Goal: Navigation & Orientation: Find specific page/section

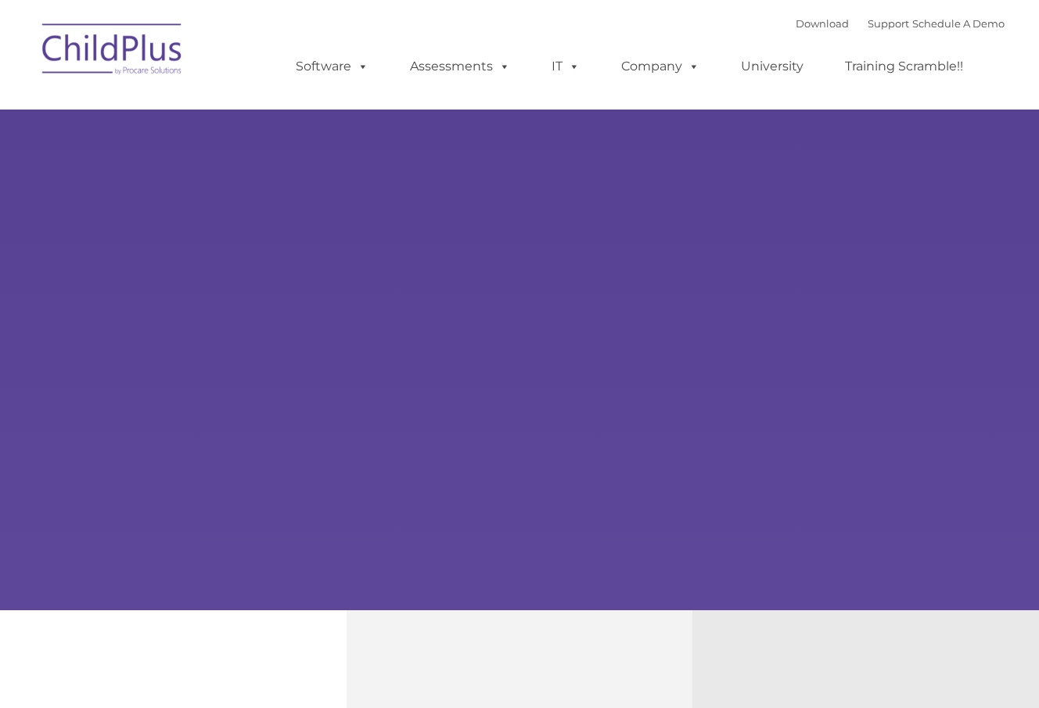
type input ""
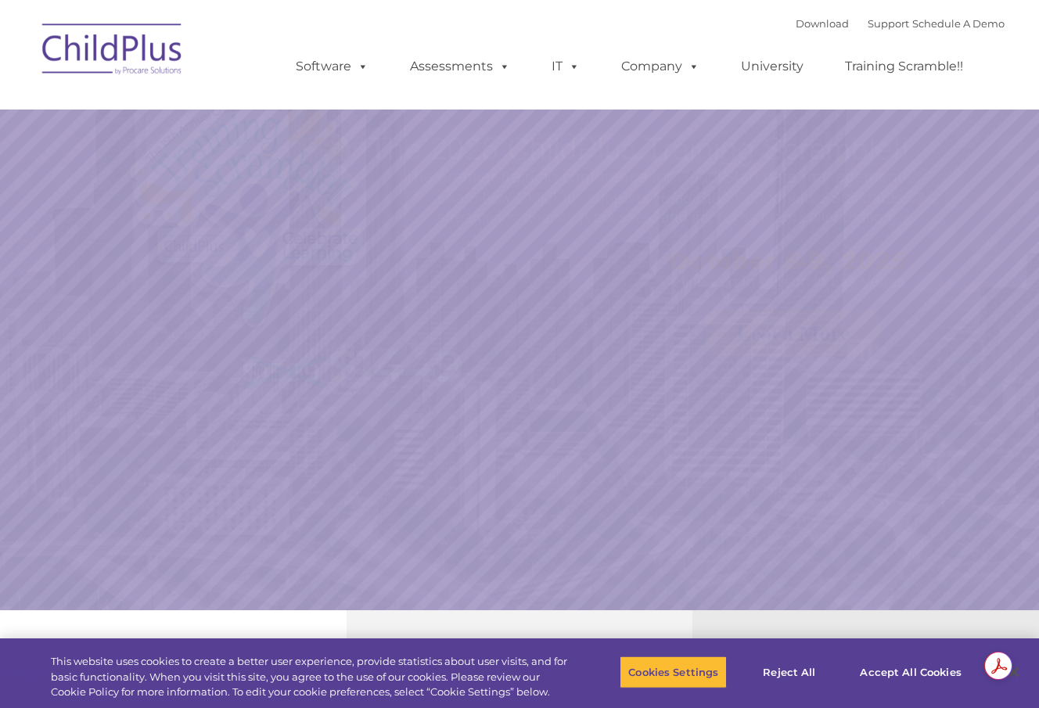
select select "MEDIUM"
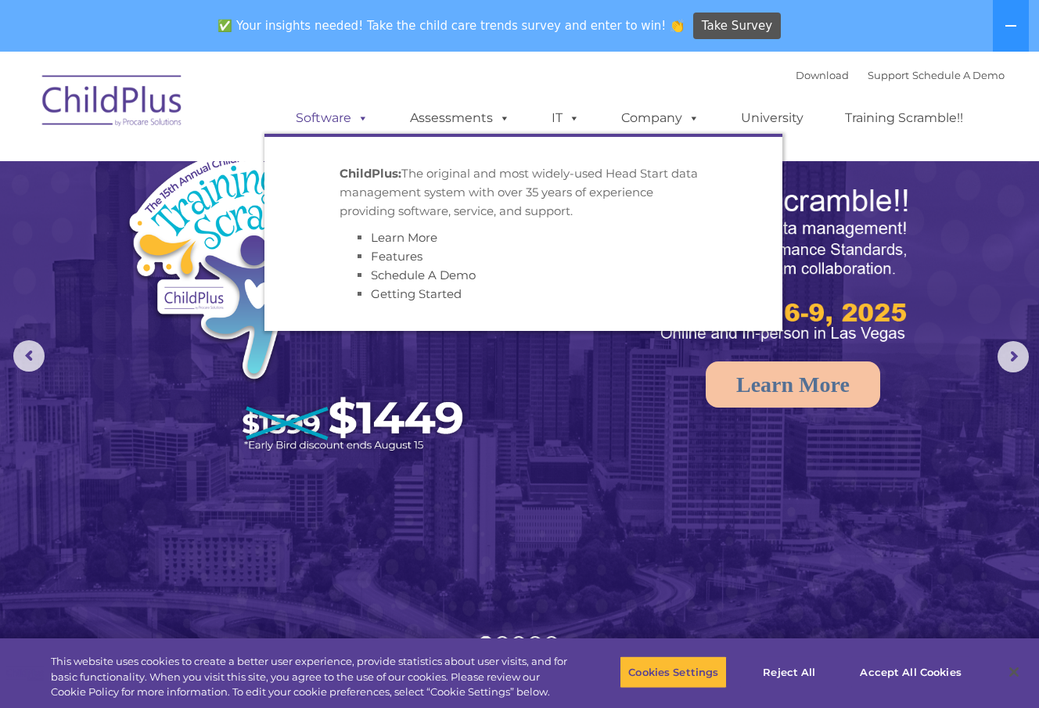
click at [361, 118] on span at bounding box center [359, 117] width 17 height 15
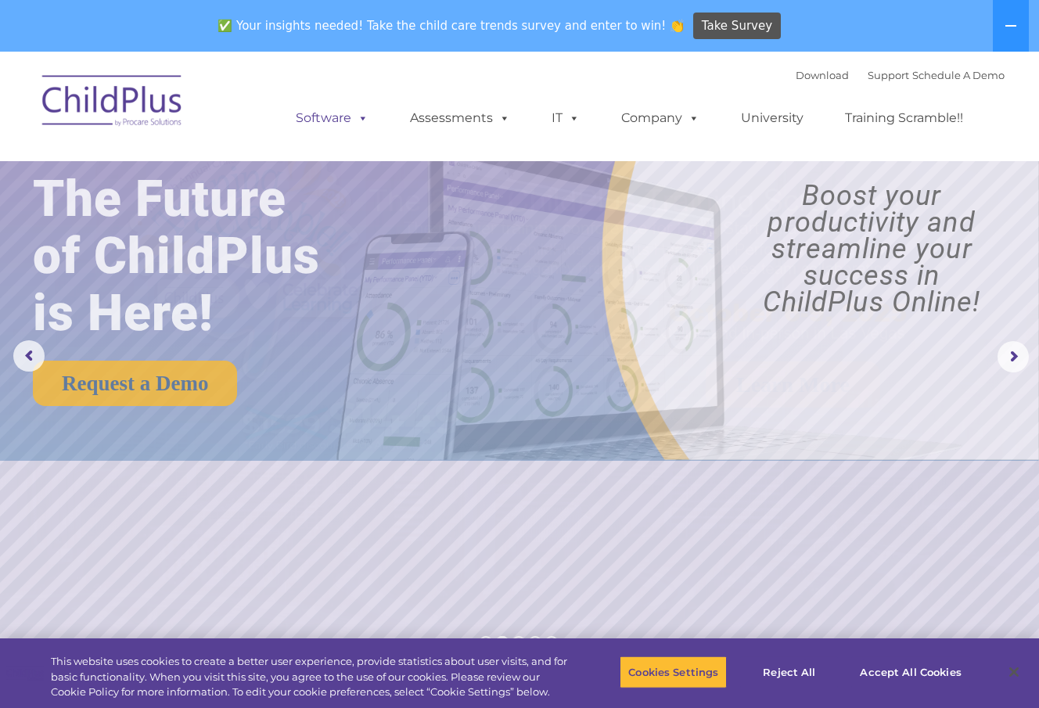
click at [326, 120] on link "Software" at bounding box center [332, 117] width 104 height 31
